Goal: Task Accomplishment & Management: Manage account settings

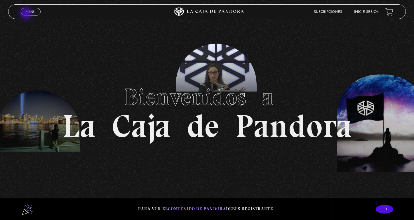
click at [27, 13] on span "Menu" at bounding box center [31, 12] width 10 height 4
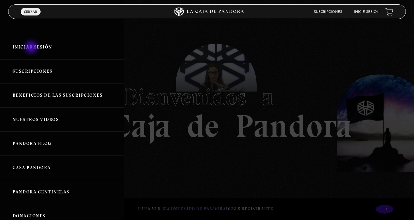
click at [32, 48] on link "Iniciar Sesión" at bounding box center [62, 47] width 124 height 24
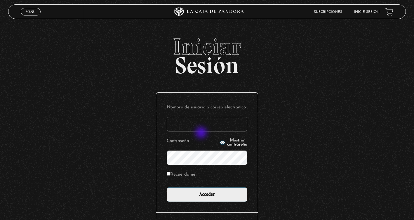
type input "marcelamartinez0819@gmail.com"
click at [167, 174] on input "Recuérdame" at bounding box center [169, 174] width 4 height 4
checkbox input "true"
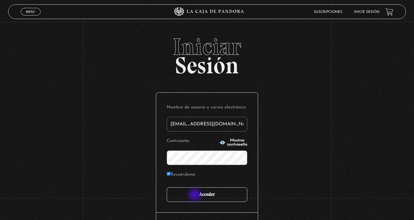
click at [195, 195] on input "Acceder" at bounding box center [207, 194] width 81 height 15
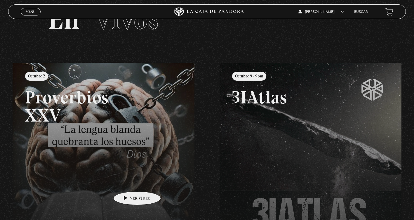
scroll to position [31, 0]
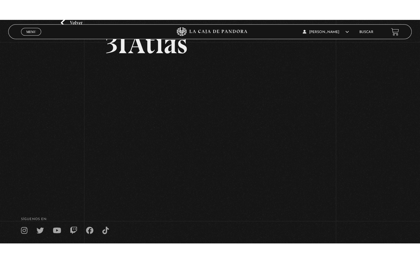
scroll to position [46, 0]
